Goal: Navigation & Orientation: Find specific page/section

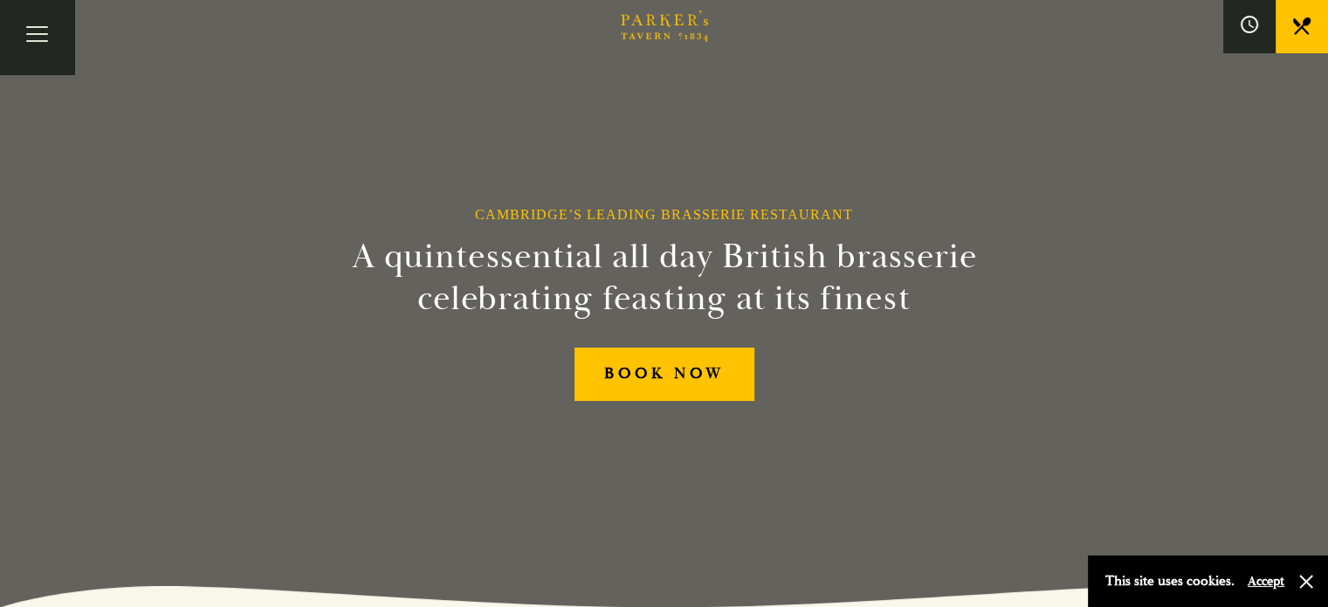
click at [843, 434] on div "Cambridge’s Leading Brasserie Restaurant A quintessential all day British brass…" at bounding box center [665, 303] width 1048 height 607
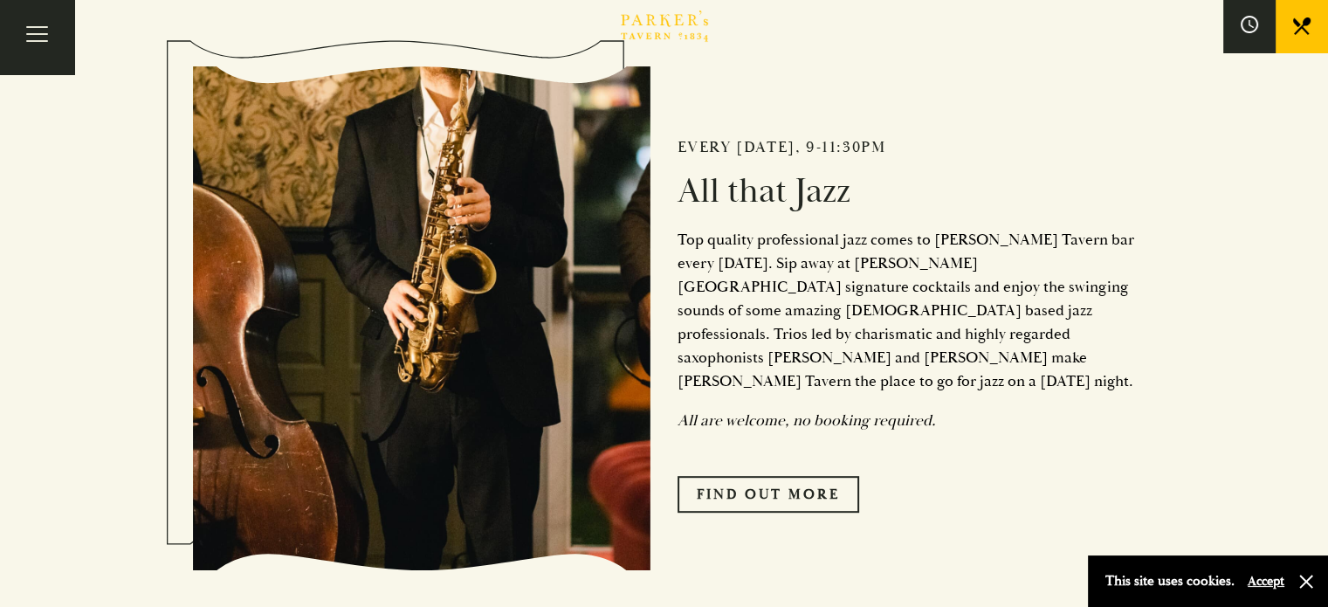
scroll to position [686, 0]
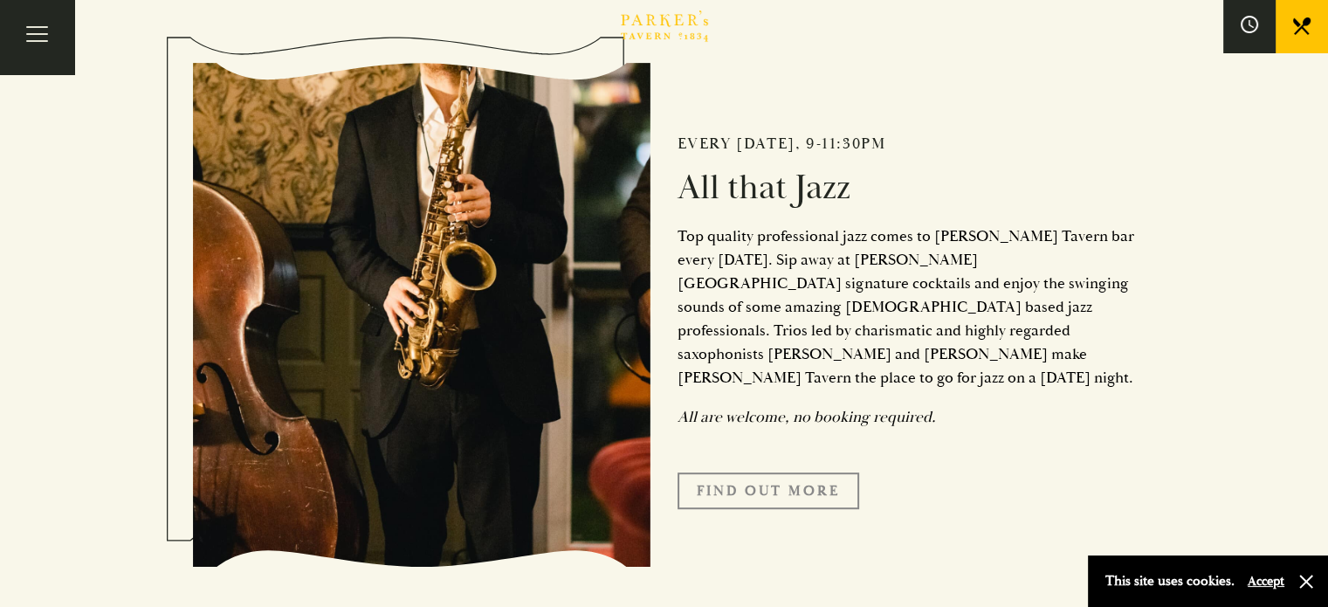
click at [778, 472] on link "Find Out More" at bounding box center [769, 490] width 182 height 37
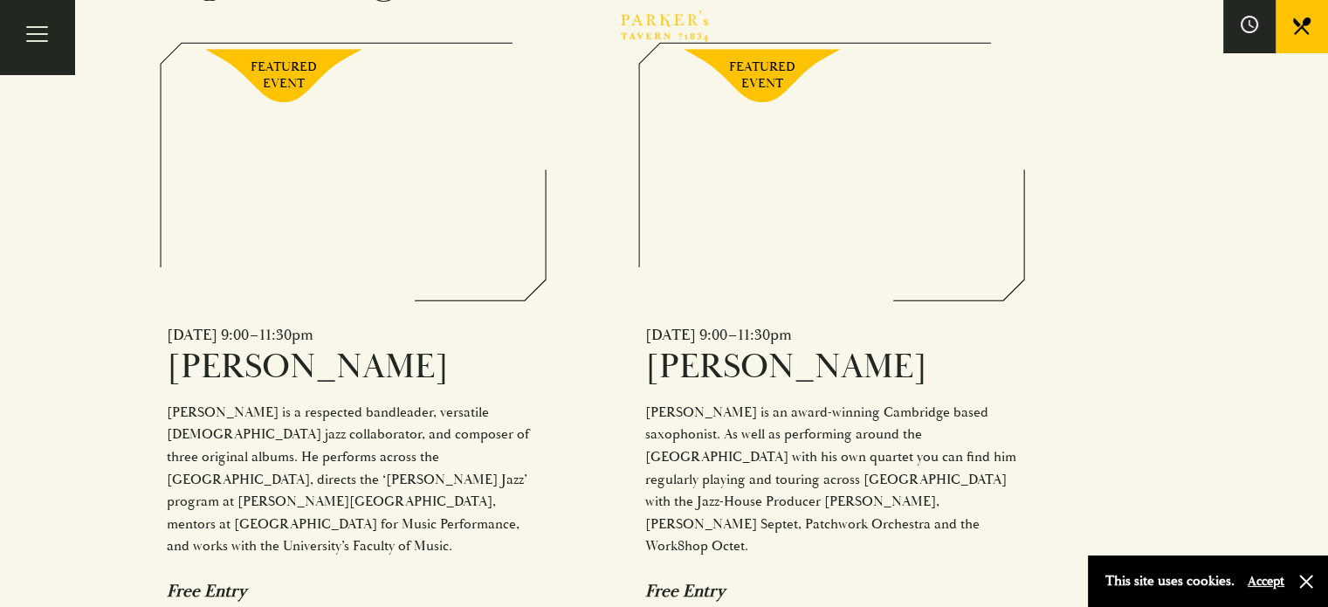
scroll to position [1180, 0]
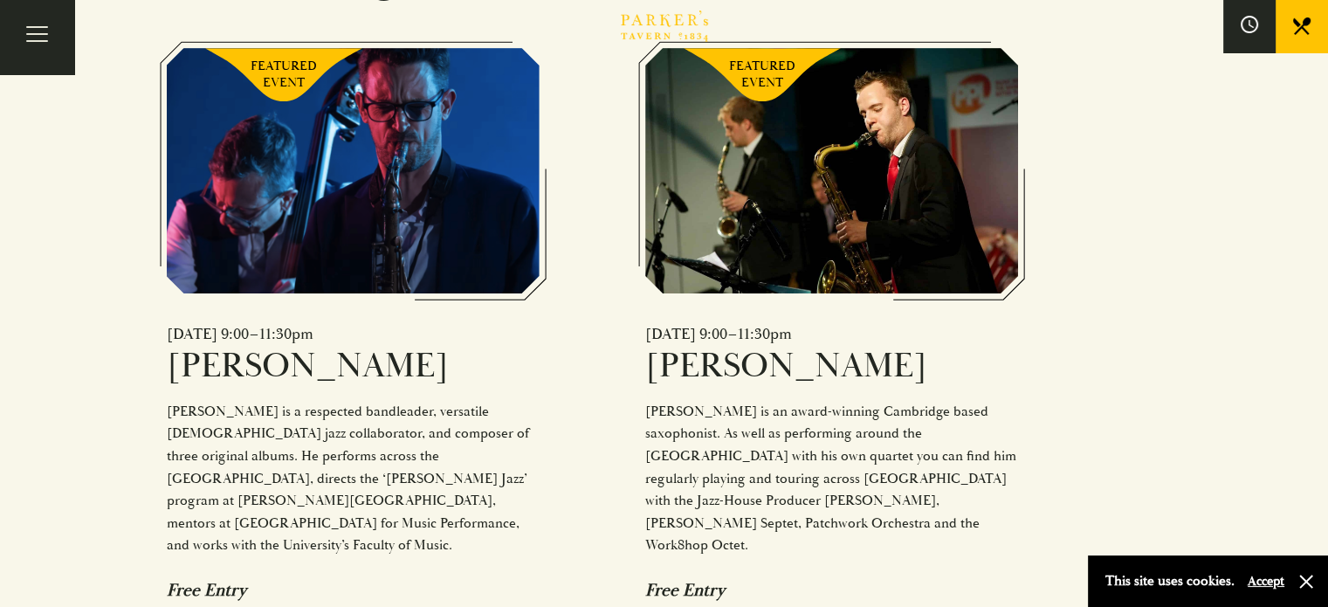
drag, startPoint x: 520, startPoint y: 464, endPoint x: 399, endPoint y: 491, distance: 124.3
click at [399, 491] on div "Fri 12 September 2025 | 9:00–11:30pm Tim Boniface Tim Boniface is a respected b…" at bounding box center [353, 462] width 373 height 277
click at [399, 579] on div "Free Entry" at bounding box center [353, 590] width 373 height 22
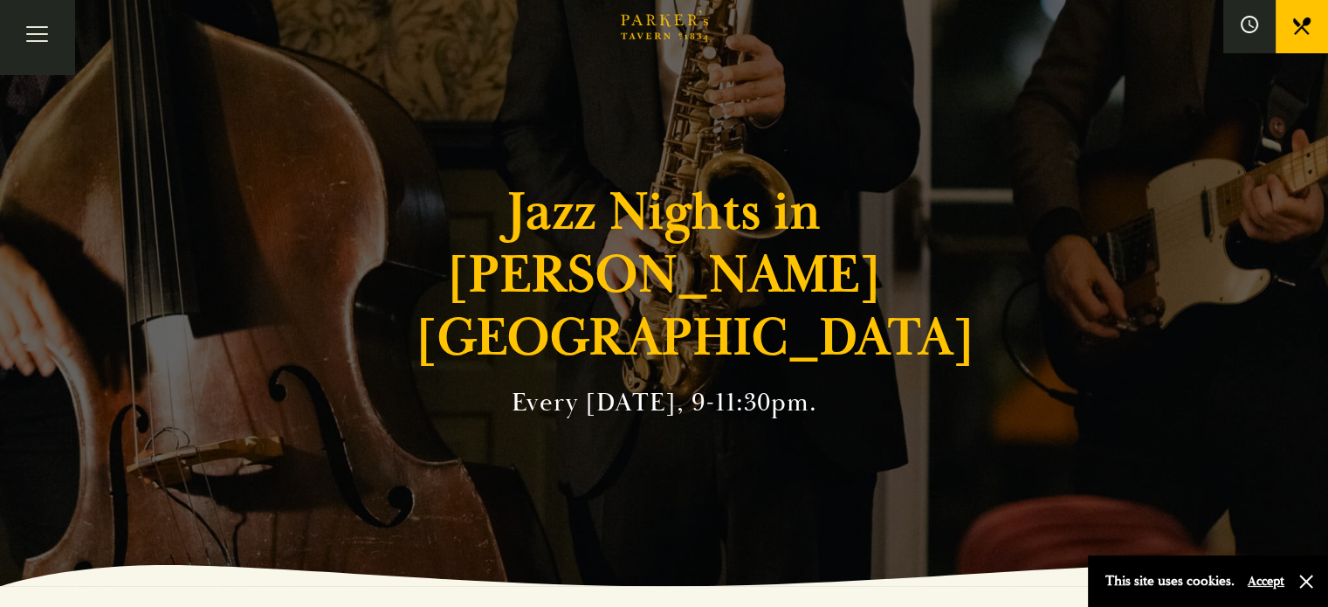
scroll to position [0, 0]
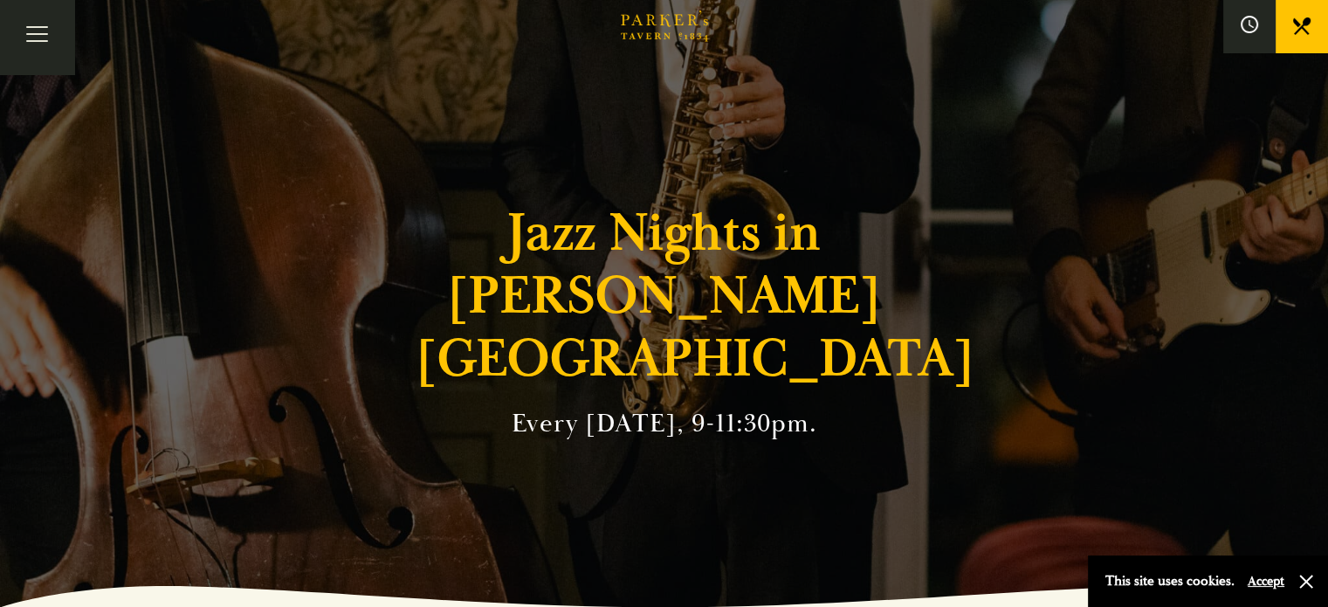
click at [0, 0] on link "Afternoon Tea" at bounding box center [0, 0] width 0 height 0
